Goal: Contribute content: Contribute content

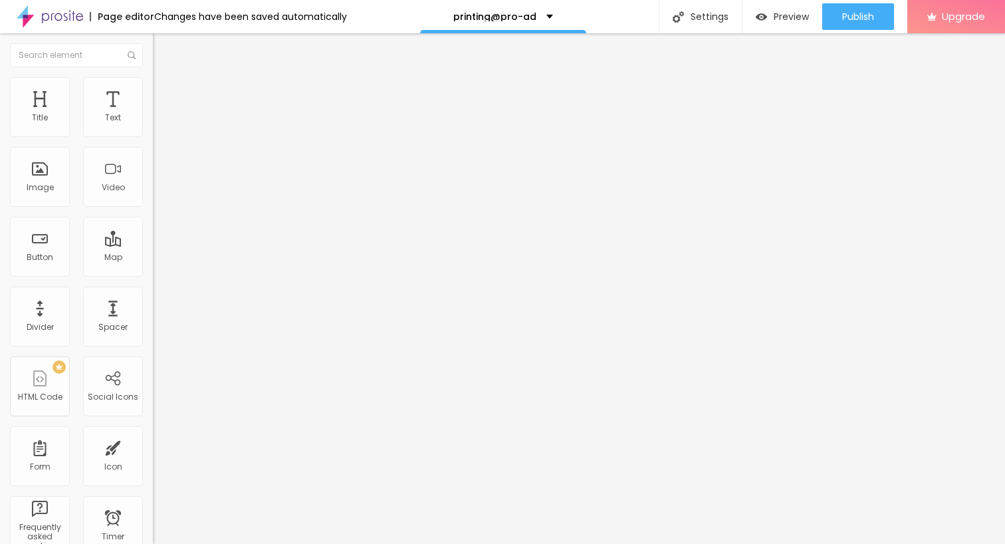
click at [153, 114] on span "Add image" at bounding box center [180, 108] width 55 height 11
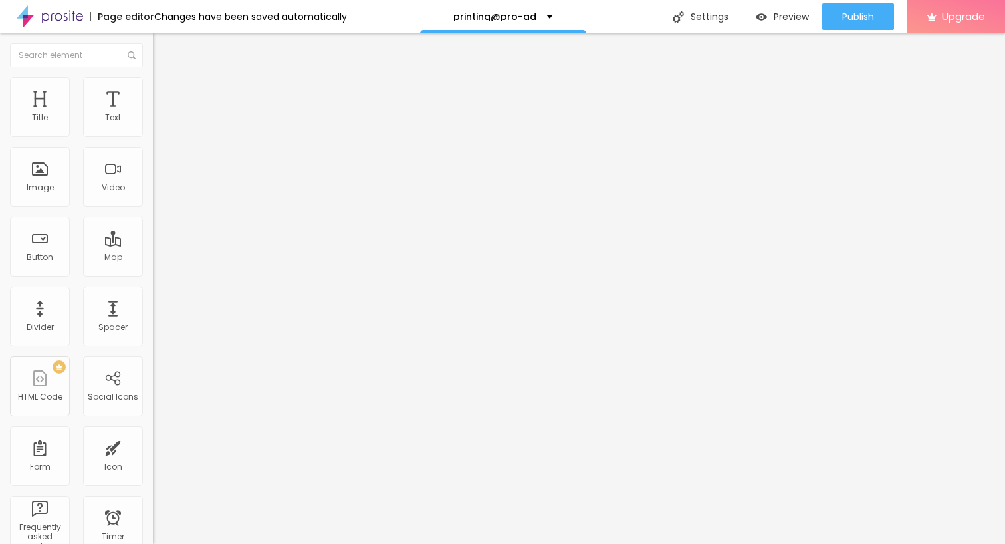
click at [153, 86] on li "Style" at bounding box center [229, 83] width 153 height 13
type input "85"
type input "75"
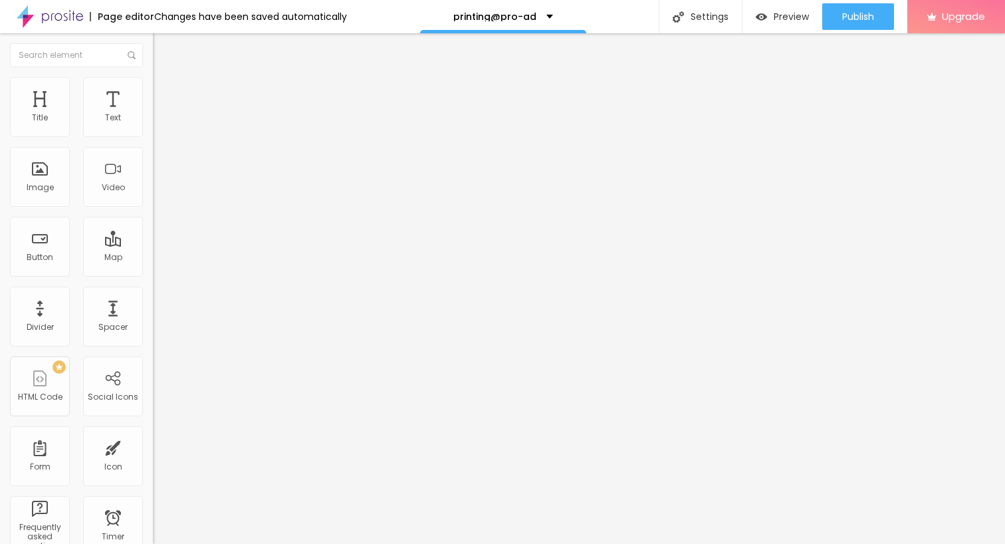
type input "60"
type input "50"
type input "45"
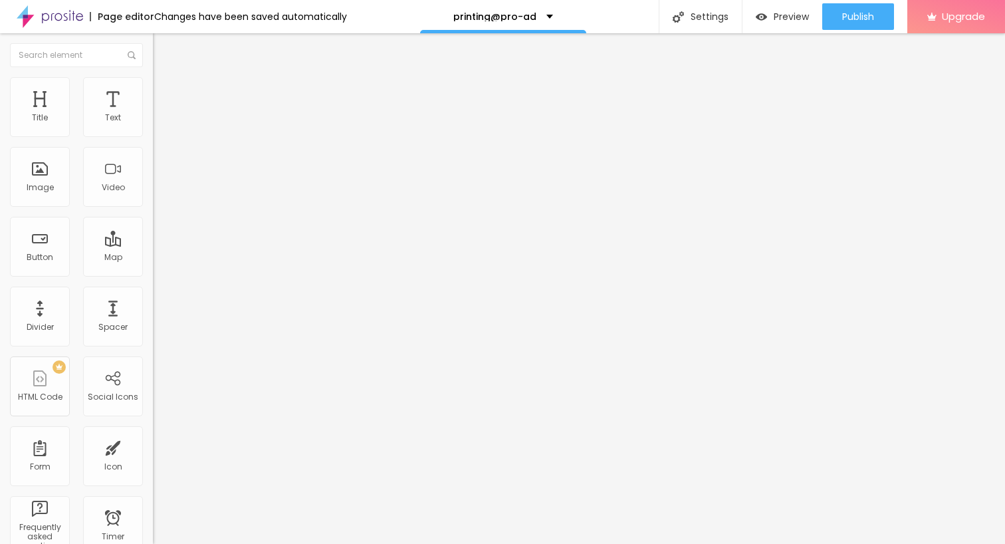
type input "45"
type input "40"
type input "35"
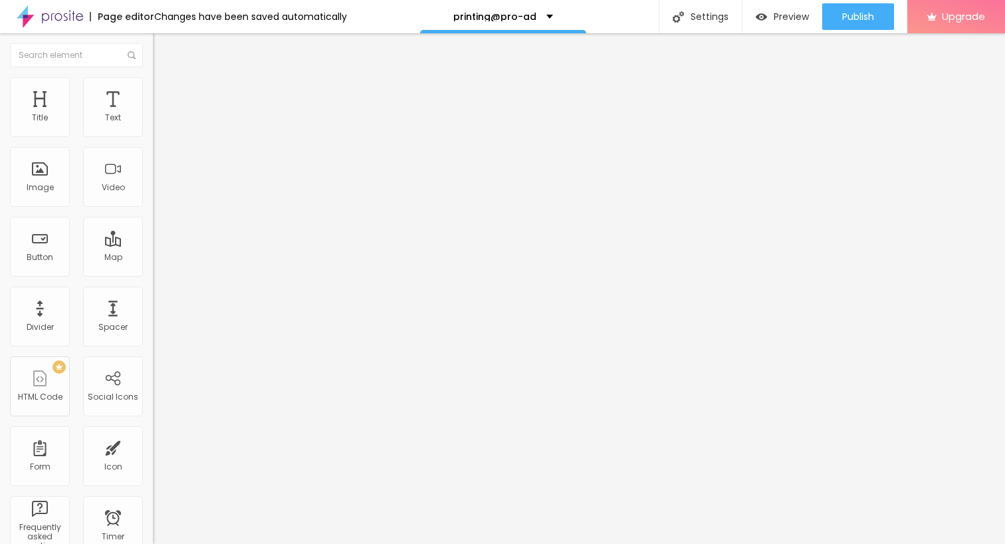
type input "30"
type input "25"
type input "20"
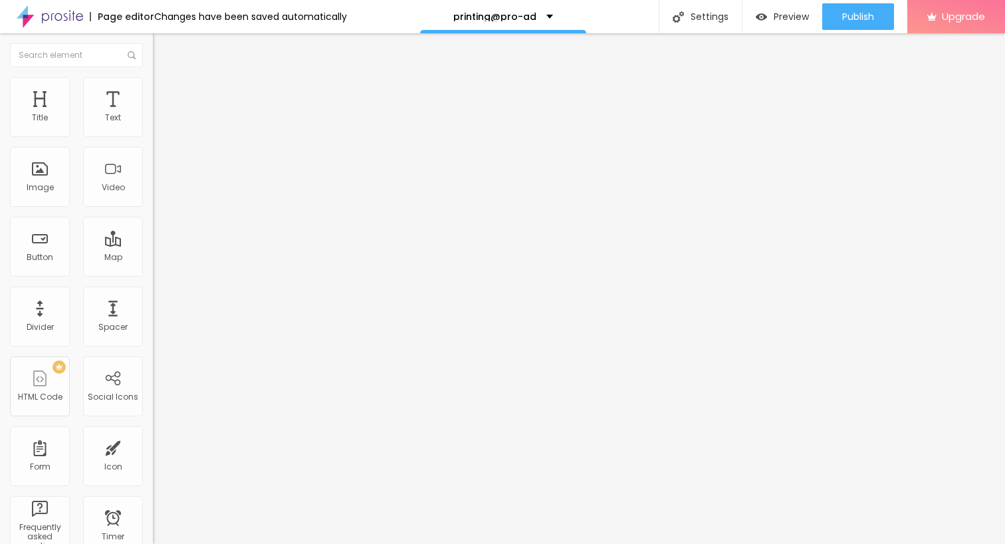
type input "20"
type input "15"
type input "10"
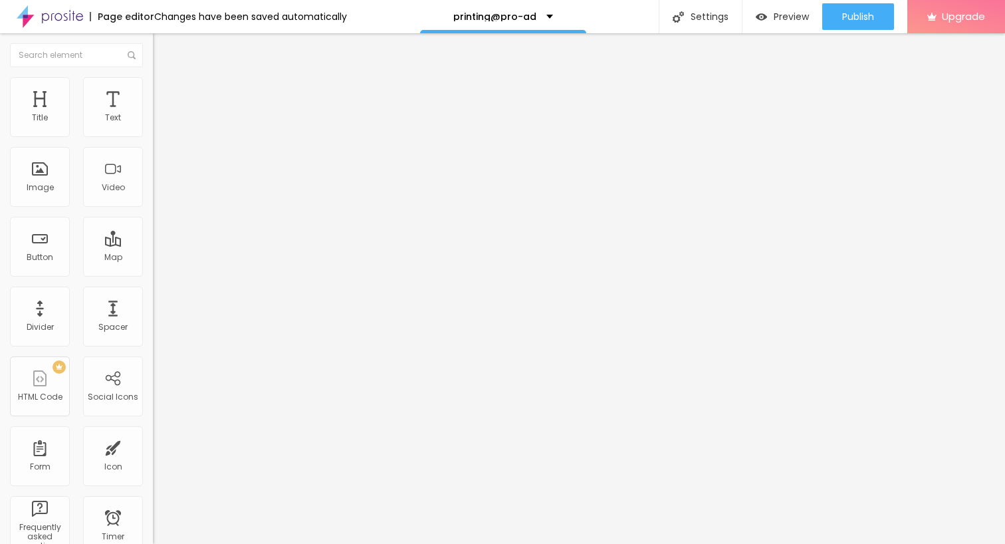
type input "15"
drag, startPoint x: 138, startPoint y: 145, endPoint x: 25, endPoint y: 139, distance: 113.2
type input "15"
click at [153, 136] on input "range" at bounding box center [196, 131] width 86 height 11
click at [153, 297] on div "Edit Image Content Style Advanced Size 15 px % 0 Border radius Shadow DISABLED …" at bounding box center [229, 288] width 153 height 510
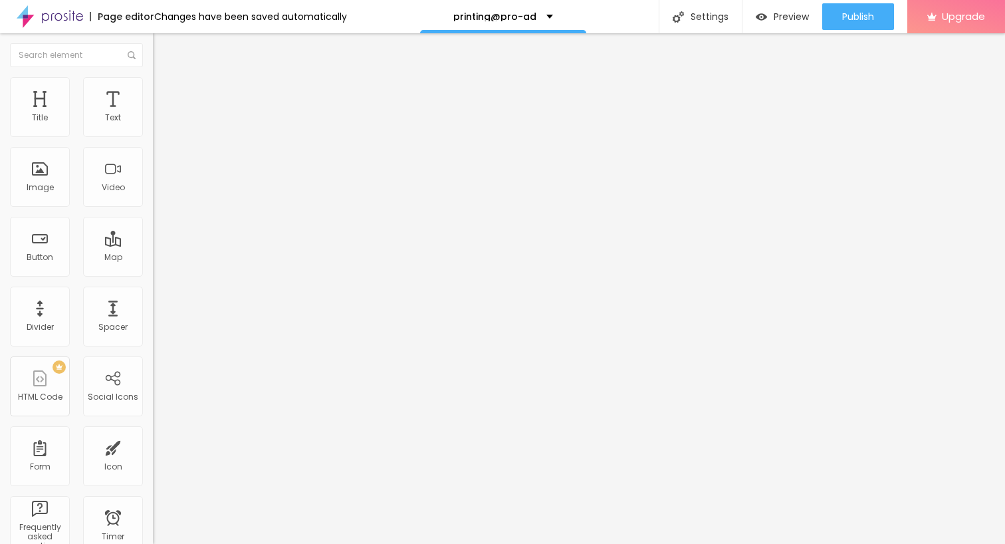
click at [163, 53] on img "button" at bounding box center [168, 48] width 11 height 11
click at [160, 122] on icon "button" at bounding box center [162, 119] width 5 height 5
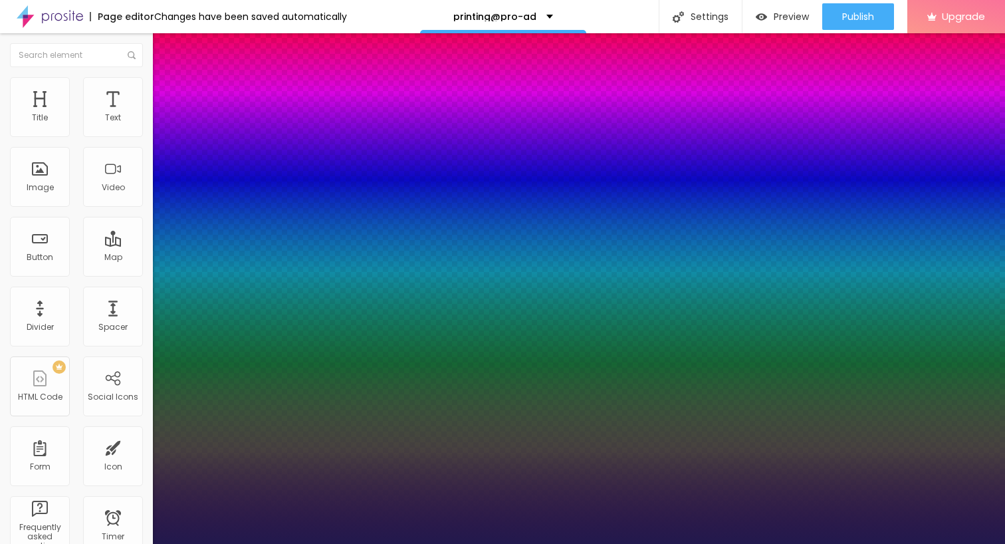
type input "1"
type input "17"
type input "1"
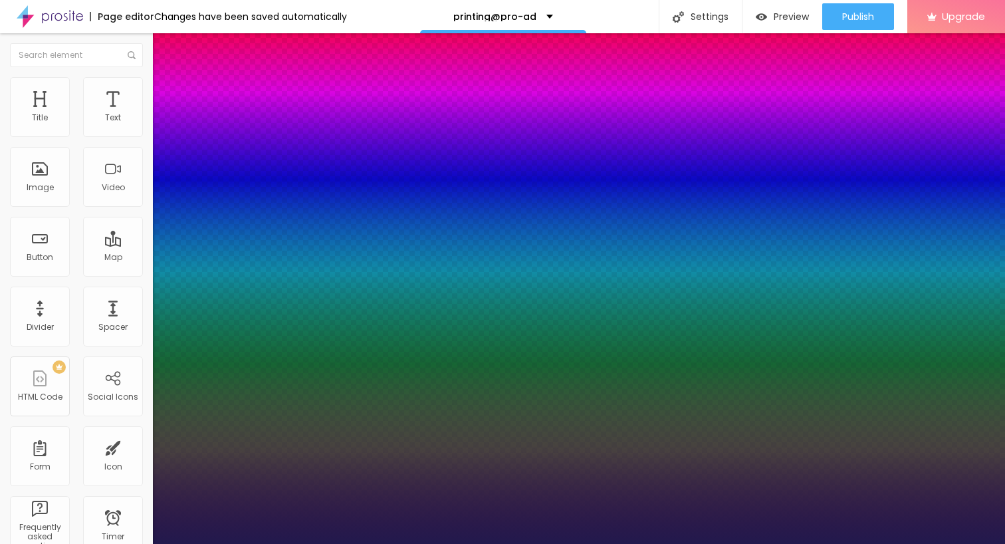
type input "18"
type input "1"
type input "19"
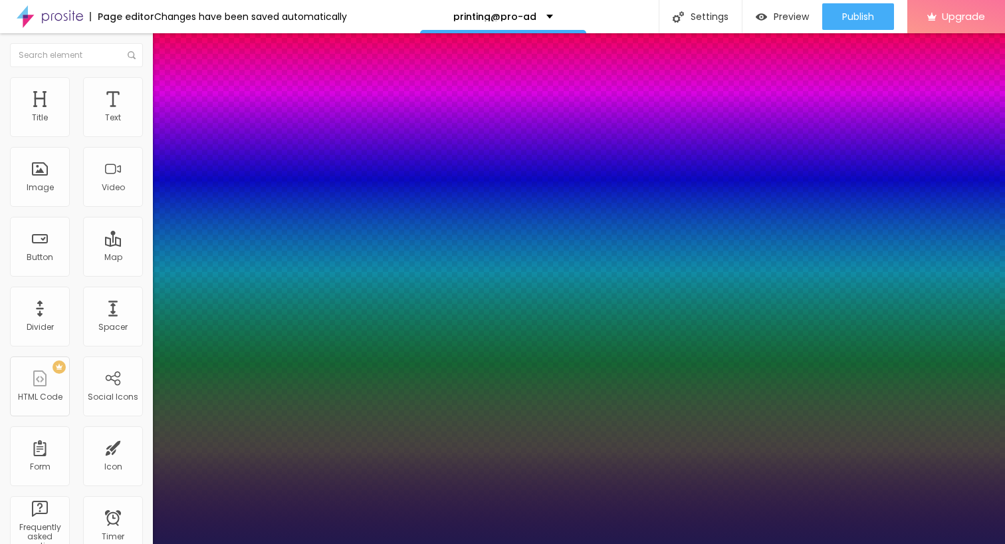
type input "1"
type input "20"
type input "1"
type input "21"
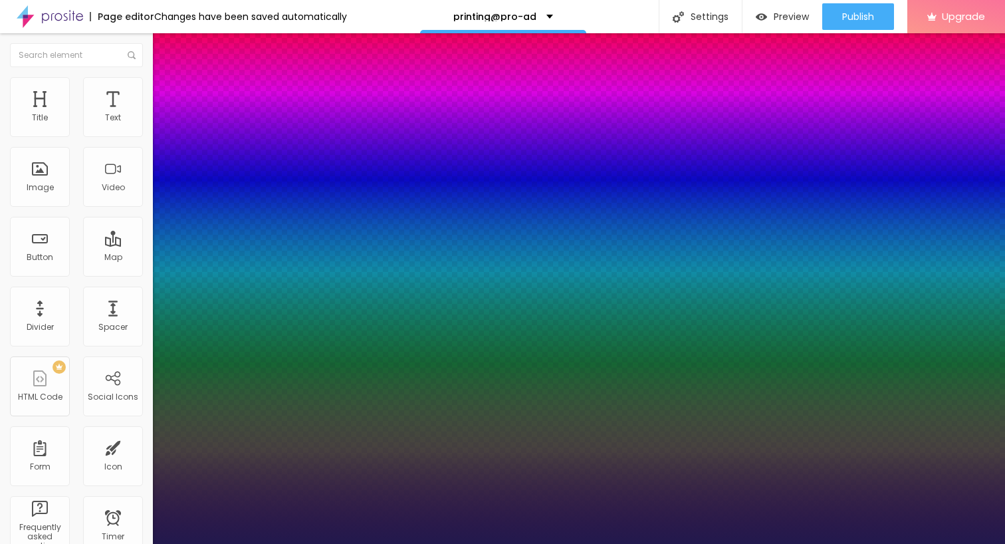
type input "21"
type input "1"
type input "22"
type input "1"
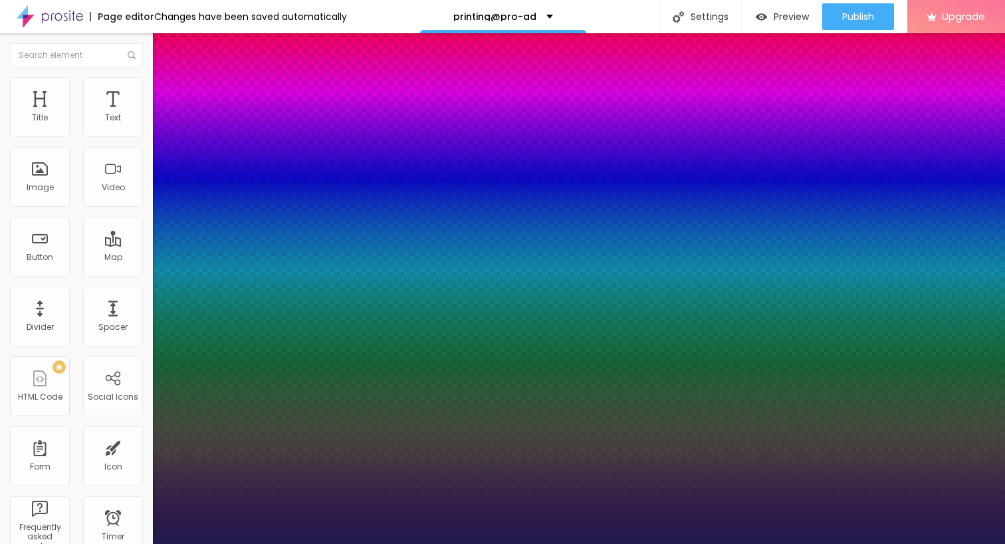
type input "23"
type input "1"
type input "24"
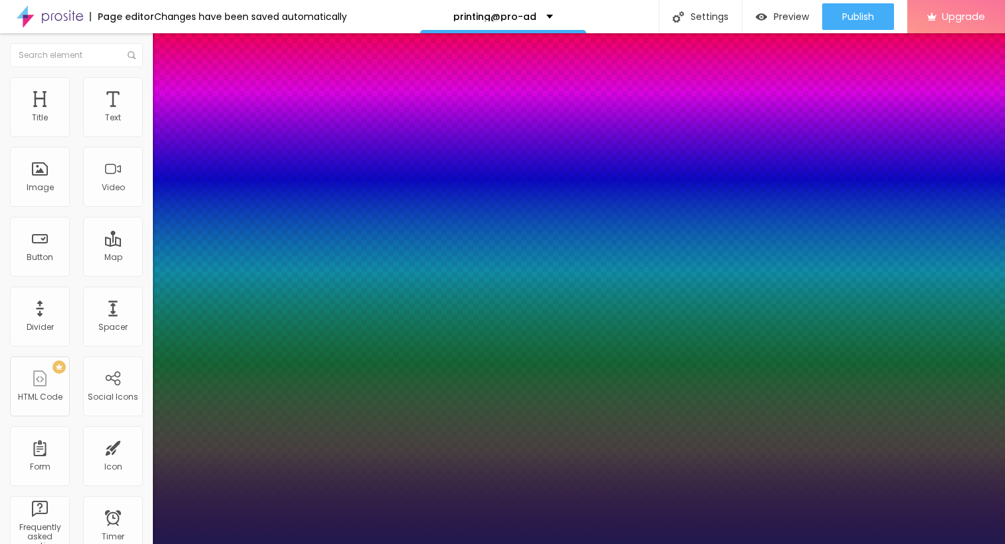
type input "1"
type input "23"
type input "1"
type input "22"
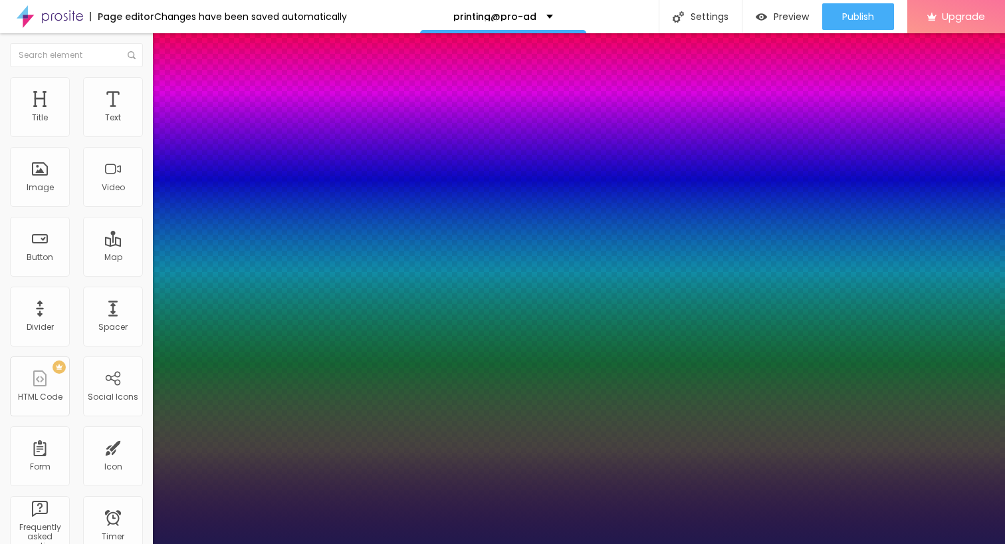
type input "22"
type input "1"
type input "20"
type input "1"
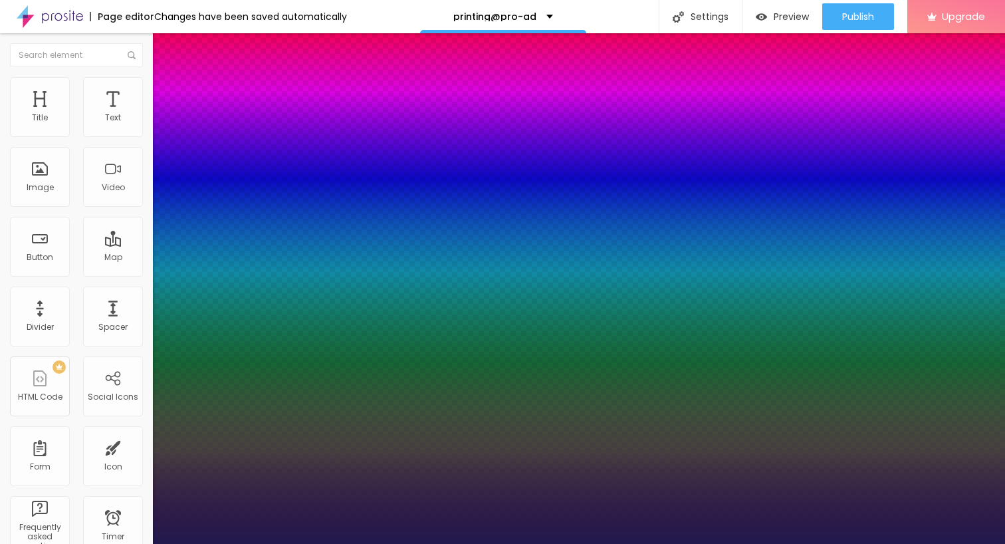
type input "19"
type input "1"
type input "18"
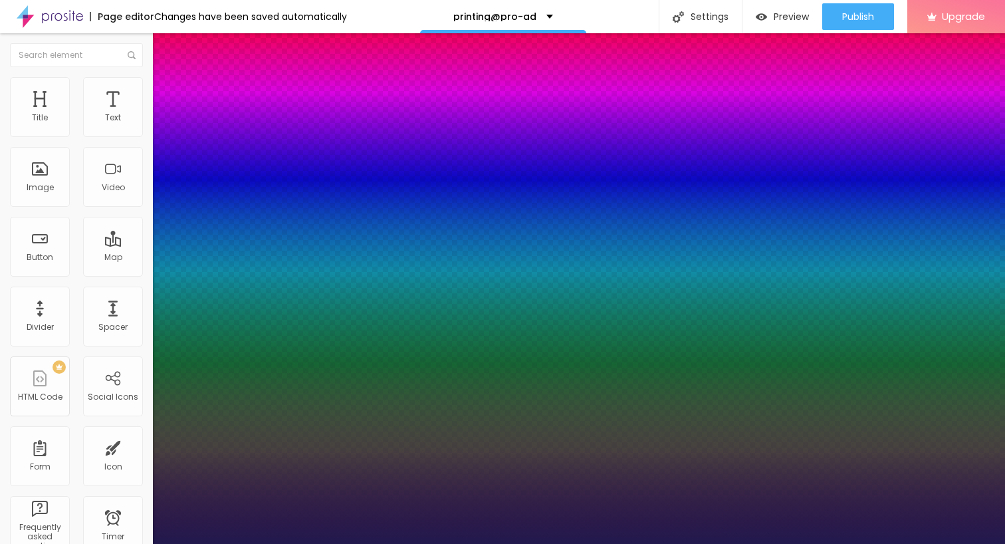
type input "1"
type input "19"
type input "1"
type input "20"
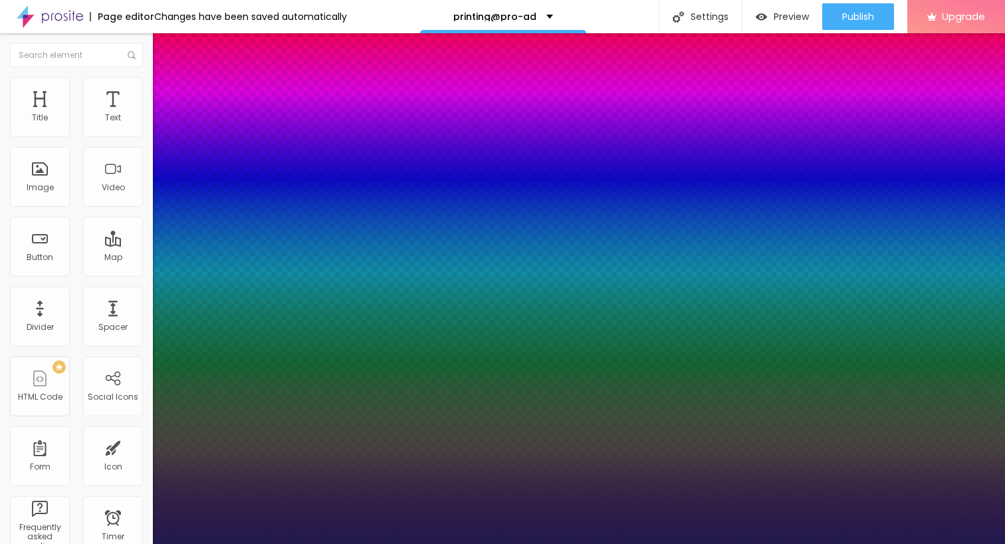
type input "20"
type input "1"
type input "20"
click at [69, 543] on div at bounding box center [502, 544] width 1005 height 0
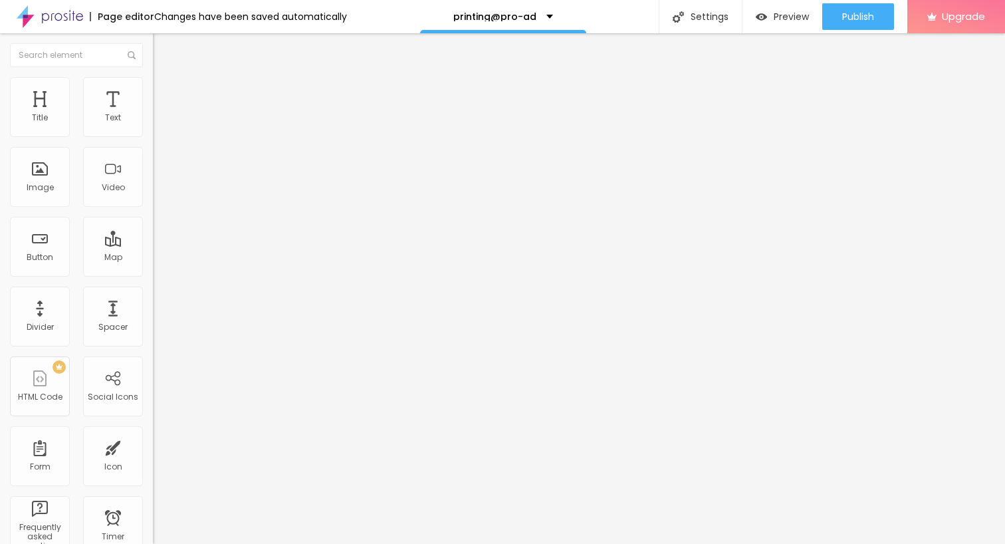
click at [163, 49] on img "button" at bounding box center [168, 48] width 11 height 11
click at [153, 125] on input "Click me" at bounding box center [233, 118] width 160 height 13
paste input "→ VIEW DOCUMENT HERE"
type input "→ VIEW DOCUMENT HERE"
click at [153, 274] on input "https://" at bounding box center [233, 267] width 160 height 13
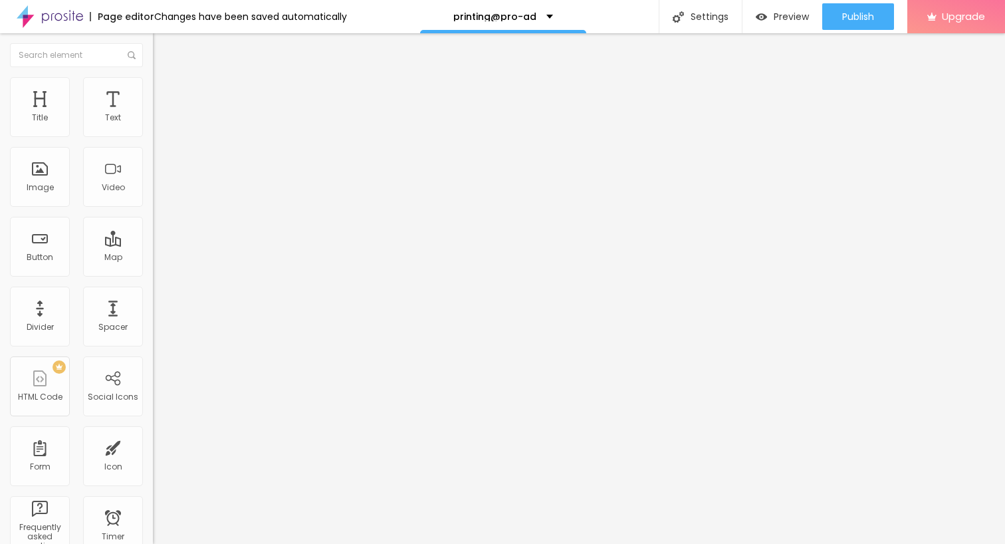
paste input "[DOMAIN_NAME][URL]"
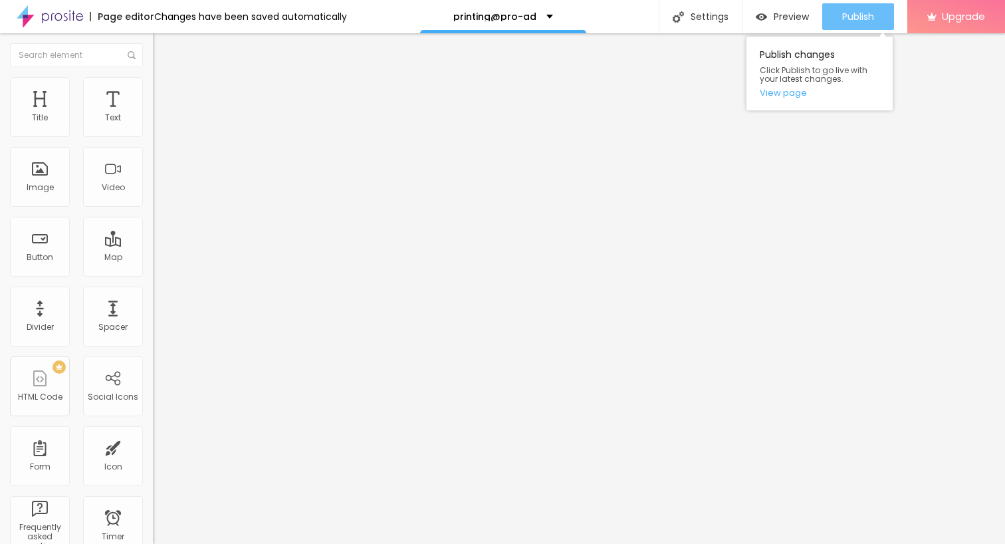
type input "[URL][DOMAIN_NAME]"
click at [842, 11] on span "Publish" at bounding box center [858, 16] width 32 height 11
